Goal: Find contact information: Find contact information

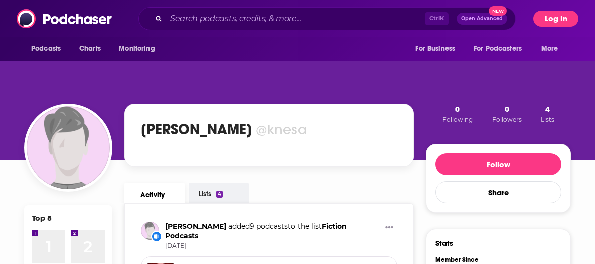
click at [554, 17] on button "Log In" at bounding box center [555, 19] width 45 height 16
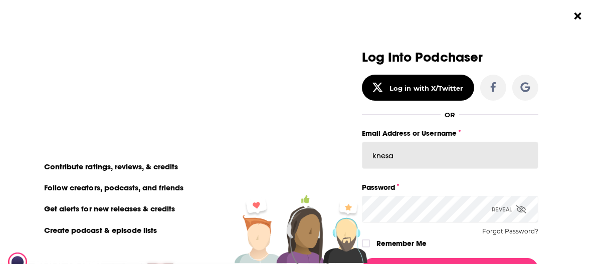
click at [436, 162] on input "knesa" at bounding box center [450, 155] width 177 height 27
drag, startPoint x: 591, startPoint y: 161, endPoint x: 579, endPoint y: 159, distance: 12.7
click at [590, 161] on div "Log Into Podchaser Log in with X/Twitter OR Email Address or Username Password …" at bounding box center [455, 132] width 295 height 264
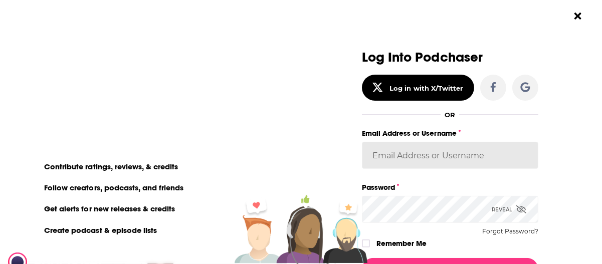
click at [408, 157] on input "Email Address or Username" at bounding box center [450, 155] width 177 height 27
paste input "acquavie"
type input "acquavie"
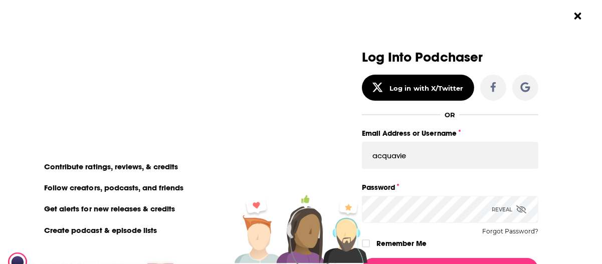
drag, startPoint x: 591, startPoint y: 144, endPoint x: 582, endPoint y: 147, distance: 9.7
click at [591, 144] on div "Log Into Podchaser Log in with X/Twitter OR Email Address or Username acquavie …" at bounding box center [455, 132] width 295 height 264
click at [404, 194] on div "Password Reveal Forgot Password?" at bounding box center [450, 202] width 177 height 42
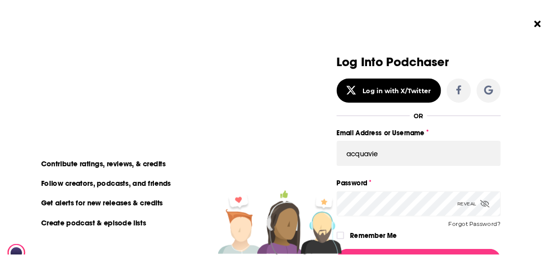
scroll to position [50, 0]
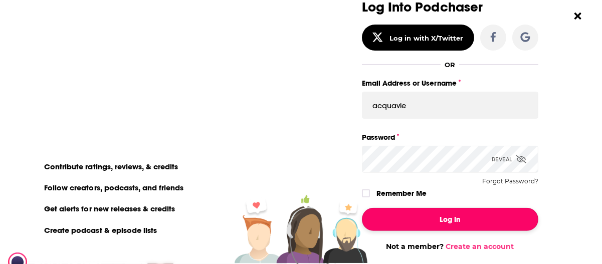
click at [451, 220] on button "Log In" at bounding box center [450, 219] width 177 height 23
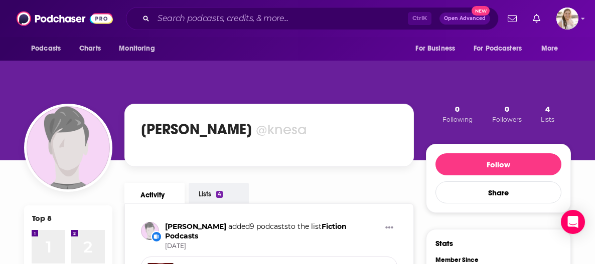
click at [555, 26] on div at bounding box center [541, 19] width 75 height 22
click at [561, 21] on img "Logged in as acquavie" at bounding box center [567, 19] width 22 height 22
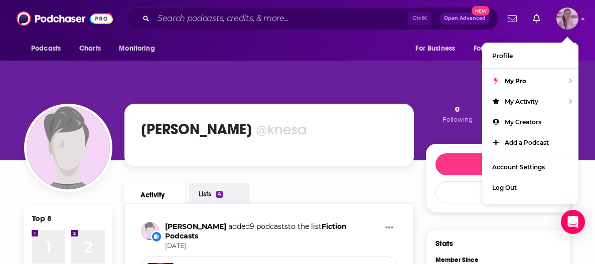
click at [561, 21] on img "Logged in as acquavie" at bounding box center [567, 19] width 22 height 22
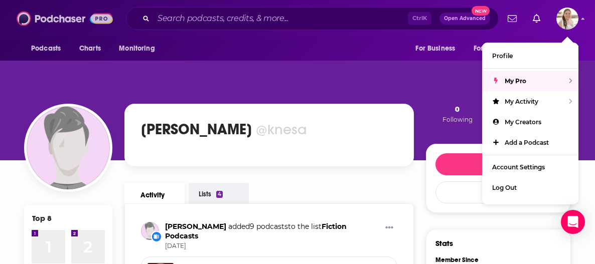
click at [69, 21] on img at bounding box center [65, 18] width 96 height 19
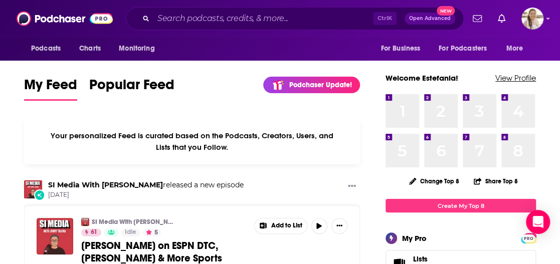
drag, startPoint x: 543, startPoint y: 104, endPoint x: 507, endPoint y: 82, distance: 42.8
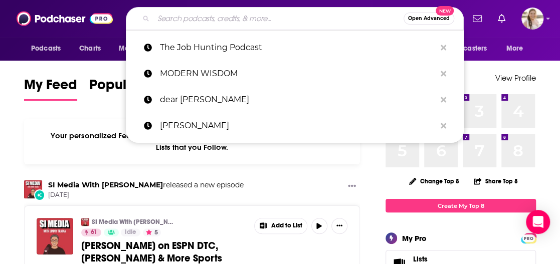
click at [214, 20] on input "Search podcasts, credits, & more..." at bounding box center [279, 19] width 250 height 16
type input "k"
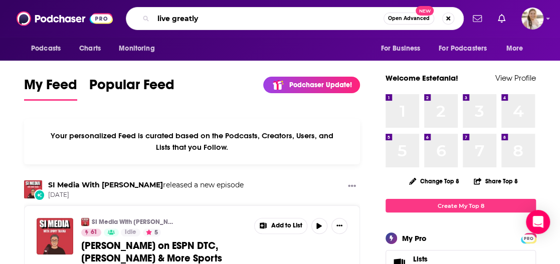
type input "live greatly"
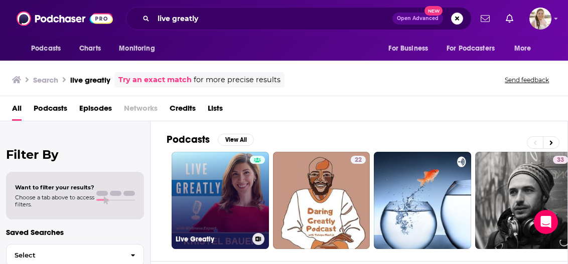
click at [223, 181] on link "Live Greatly" at bounding box center [220, 200] width 97 height 97
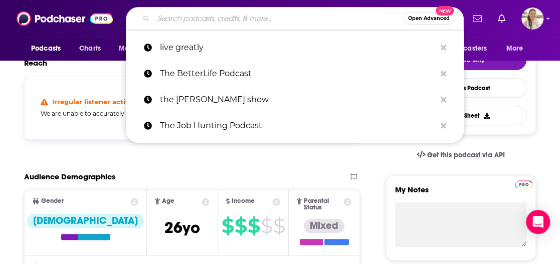
click at [244, 13] on input "Search podcasts, credits, & more..." at bounding box center [279, 19] width 250 height 16
paste input ""What Your GP Doesn’t Tell You ""
type input ""What Your GP Doesn’t Tell You ""
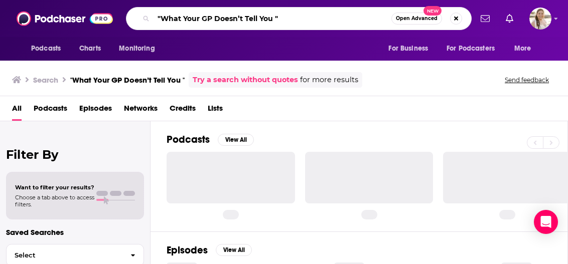
click at [293, 18] on input ""What Your GP Doesn’t Tell You "" at bounding box center [273, 19] width 238 height 16
drag, startPoint x: 166, startPoint y: 13, endPoint x: 163, endPoint y: 19, distance: 6.3
click at [164, 16] on input ""What Your GP Doesn’t Tell You" at bounding box center [273, 19] width 238 height 16
click at [162, 19] on input ""What Your GP Doesn’t Tell You" at bounding box center [273, 19] width 238 height 16
click at [164, 20] on input ""What Your GP Doesn’t Tell You" at bounding box center [273, 19] width 238 height 16
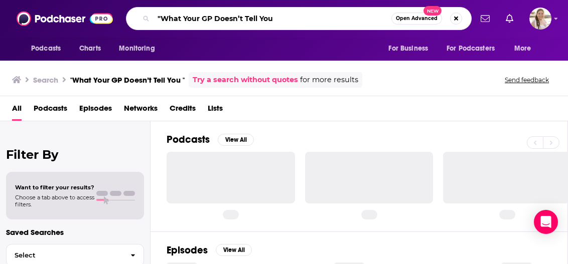
click at [162, 18] on input ""What Your GP Doesn’t Tell You" at bounding box center [273, 19] width 238 height 16
type input "What Your GP Doesn’t Tell You"
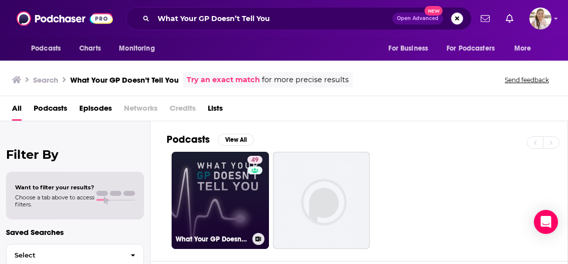
click at [249, 185] on div "49" at bounding box center [256, 194] width 18 height 77
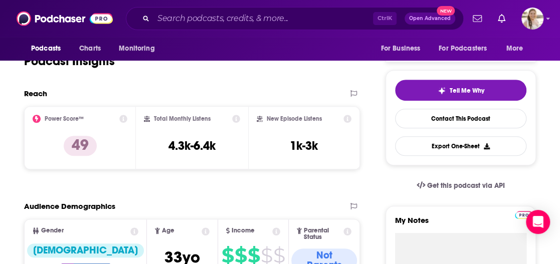
scroll to position [100, 0]
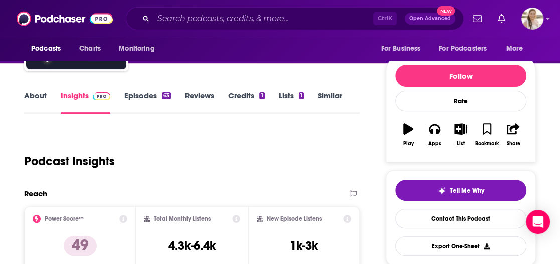
click at [38, 98] on link "About" at bounding box center [35, 102] width 23 height 23
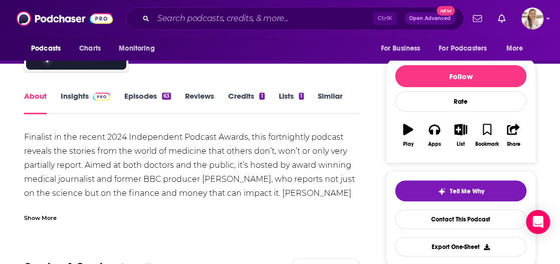
scroll to position [100, 0]
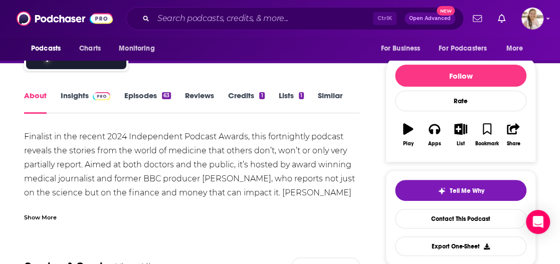
click at [197, 213] on div "Show More" at bounding box center [192, 213] width 336 height 17
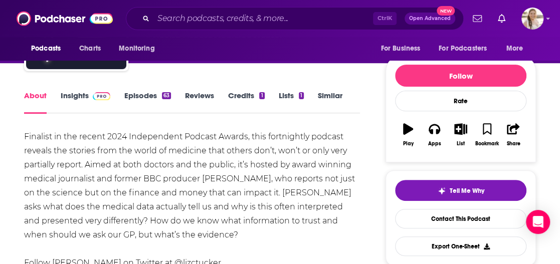
click at [161, 99] on link "Episodes 63" at bounding box center [147, 102] width 47 height 23
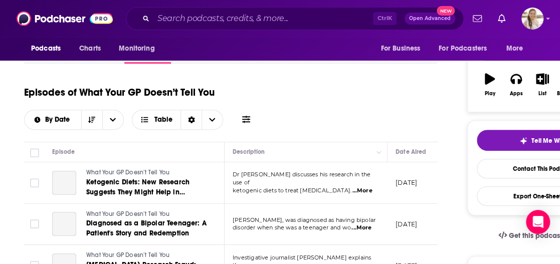
scroll to position [100, 0]
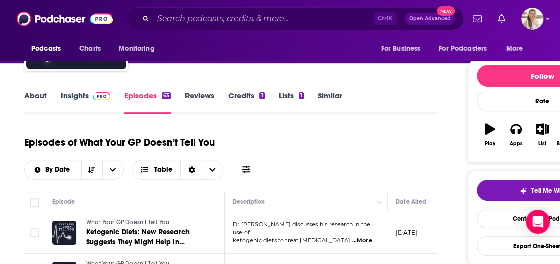
click at [546, 172] on div "Tell Me Why Contact This Podcast Export One-Sheet" at bounding box center [543, 218] width 150 height 95
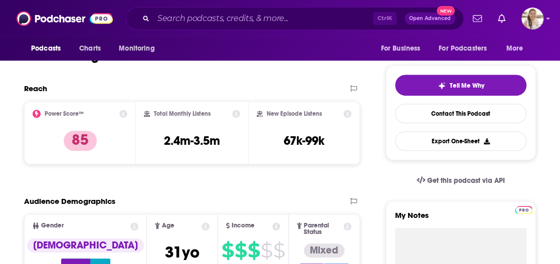
scroll to position [105, 0]
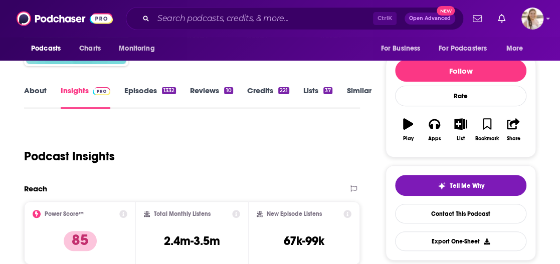
click at [36, 92] on link "About" at bounding box center [35, 97] width 23 height 23
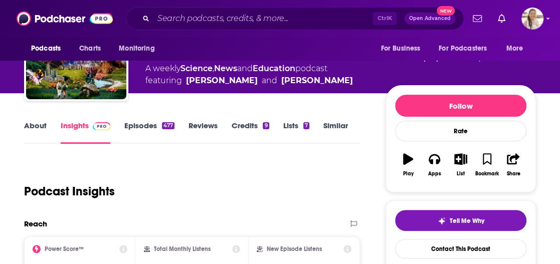
scroll to position [100, 0]
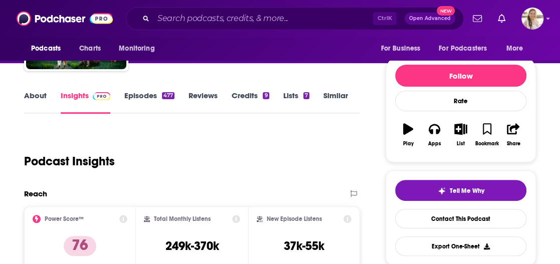
click at [35, 97] on link "About" at bounding box center [35, 102] width 23 height 23
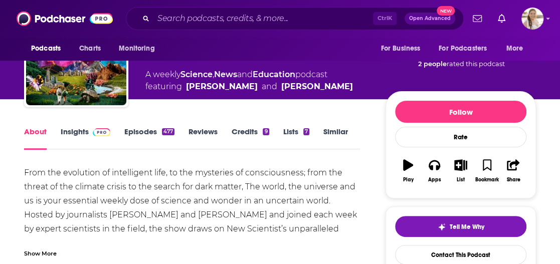
scroll to position [100, 0]
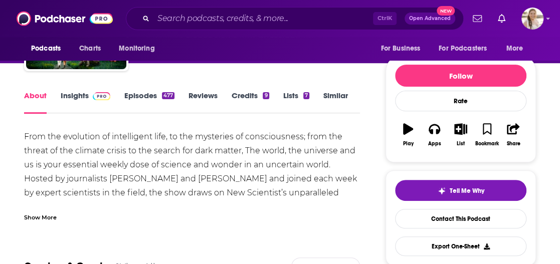
click at [304, 213] on div "Show More" at bounding box center [192, 213] width 336 height 17
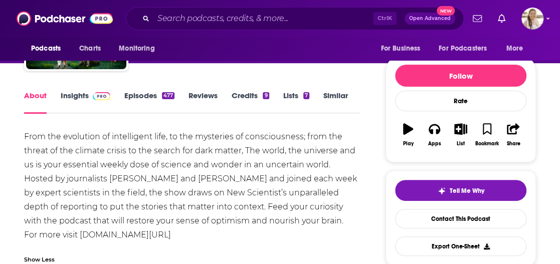
click at [137, 95] on link "Episodes 477" at bounding box center [149, 102] width 50 height 23
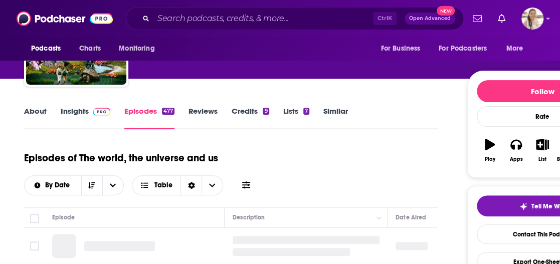
scroll to position [201, 0]
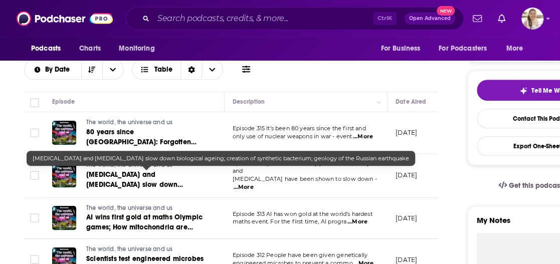
click at [117, 177] on span "Ozempic and Wegovy slow down biological ageing; creation of synthetic bacterium…" at bounding box center [145, 195] width 118 height 49
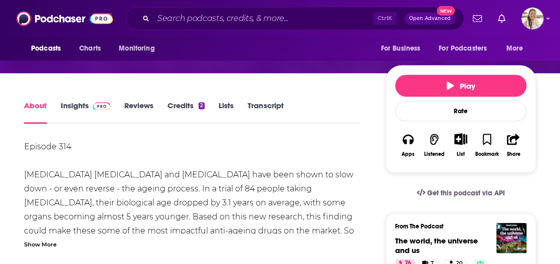
scroll to position [201, 0]
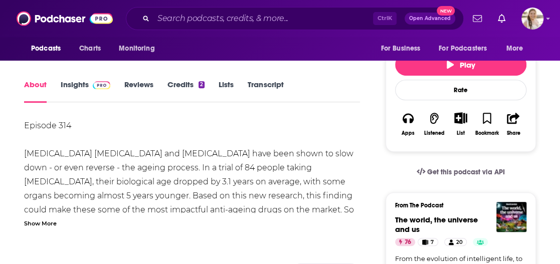
click at [56, 218] on div "Show More" at bounding box center [40, 223] width 33 height 10
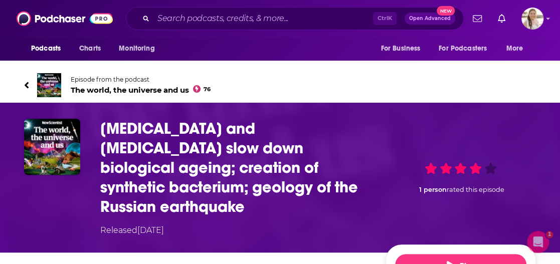
scroll to position [0, 0]
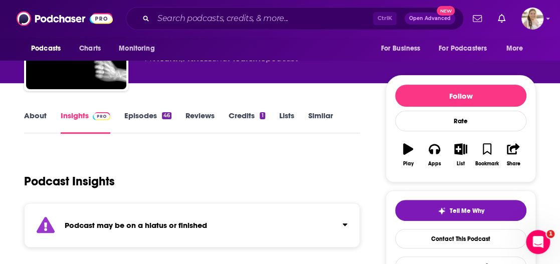
scroll to position [100, 0]
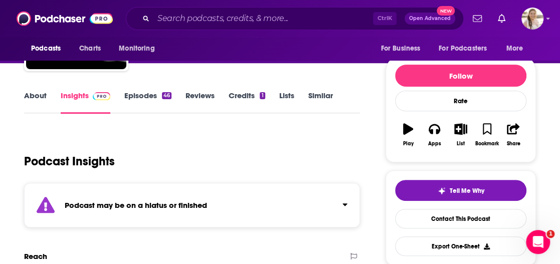
click at [159, 99] on link "Episodes 46" at bounding box center [147, 102] width 47 height 23
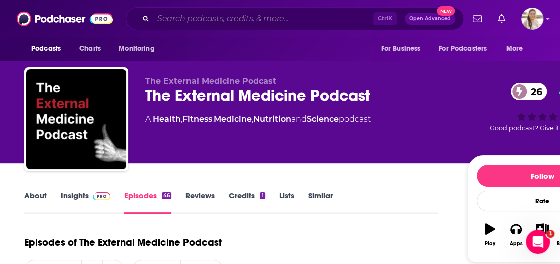
click at [236, 18] on input "Search podcasts, credits, & more..." at bounding box center [264, 19] width 220 height 16
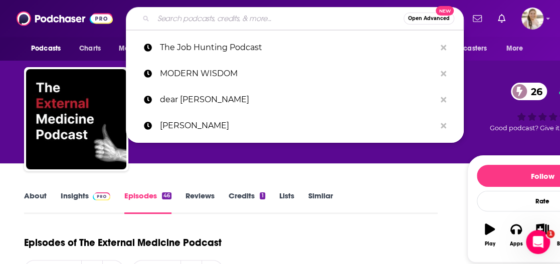
paste input "The BetterLife Podcast"
type input "The BetterLife Podcast"
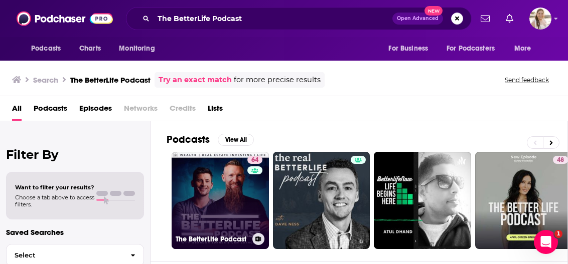
click at [213, 191] on link "64 The BetterLife Podcast" at bounding box center [220, 200] width 97 height 97
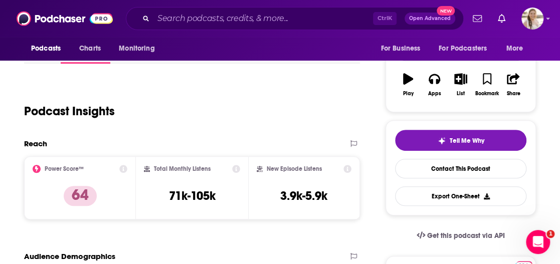
scroll to position [100, 0]
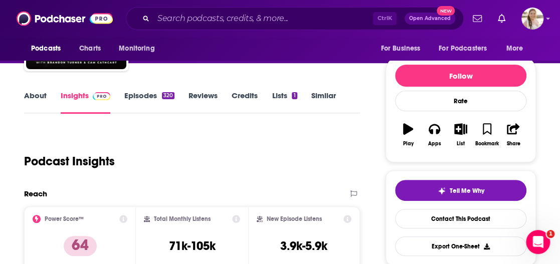
click at [42, 93] on link "About" at bounding box center [35, 102] width 23 height 23
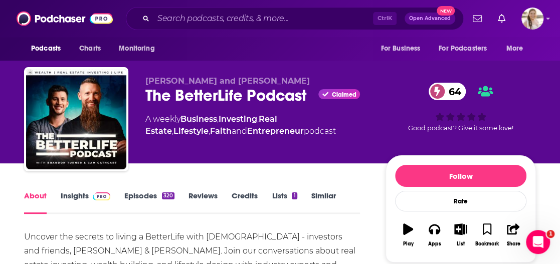
scroll to position [100, 0]
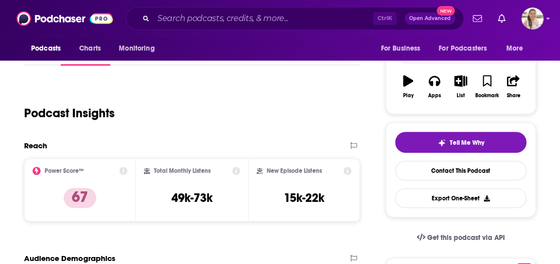
scroll to position [50, 0]
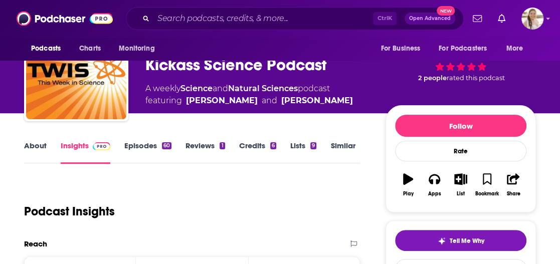
click at [44, 140] on div "About Insights Episodes 60 Reviews 1 Credits 6 Lists 9 Similar" at bounding box center [192, 151] width 336 height 25
click at [40, 141] on link "About" at bounding box center [35, 152] width 23 height 23
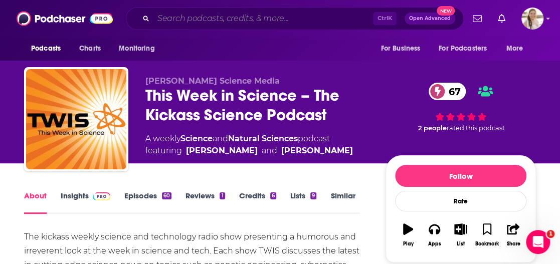
click at [186, 18] on input "Search podcasts, credits, & more..." at bounding box center [264, 19] width 220 height 16
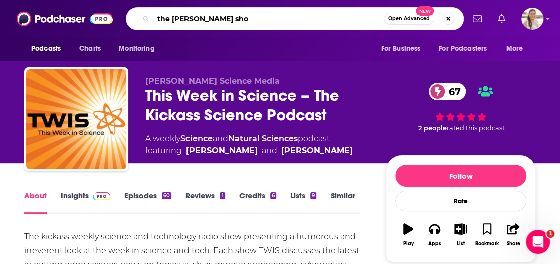
type input "the gabby reece show"
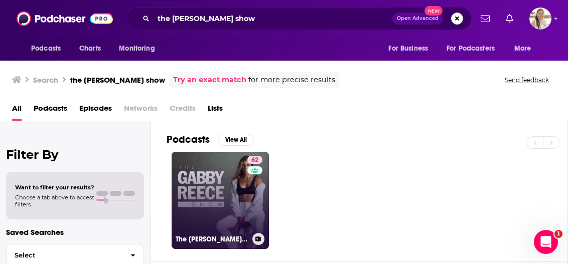
click at [231, 184] on link "62 The Gabby Reece Show" at bounding box center [220, 200] width 97 height 97
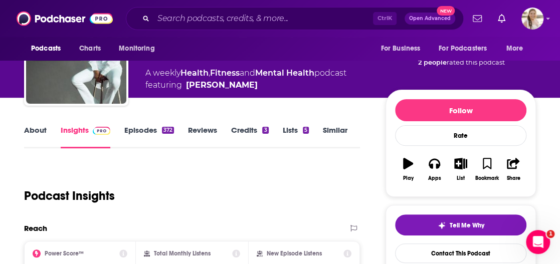
scroll to position [50, 0]
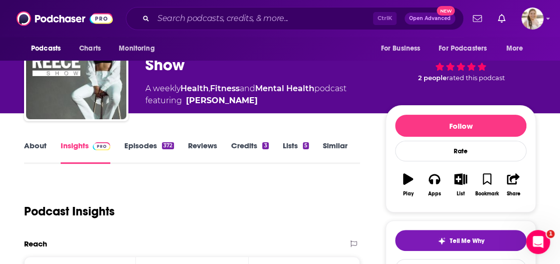
click at [137, 150] on link "Episodes 372" at bounding box center [149, 152] width 50 height 23
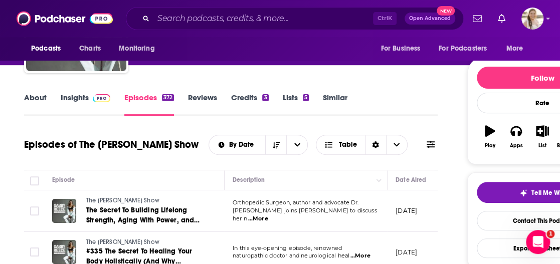
scroll to position [50, 0]
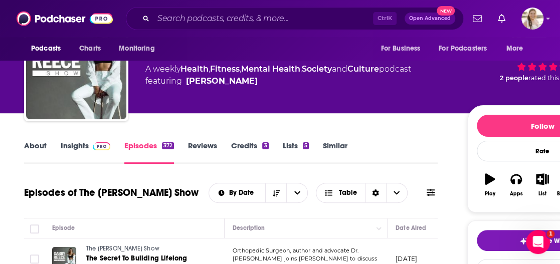
click at [25, 146] on link "About" at bounding box center [35, 152] width 23 height 23
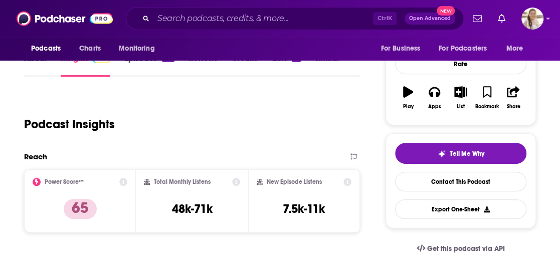
scroll to position [100, 0]
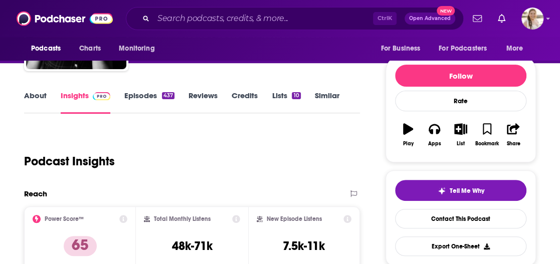
click at [37, 97] on link "About" at bounding box center [35, 102] width 23 height 23
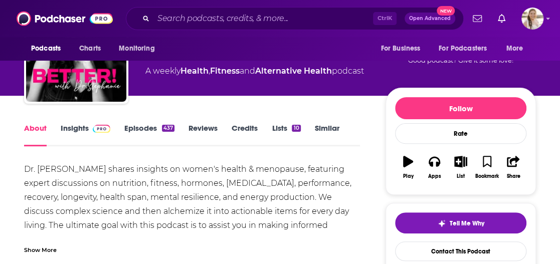
scroll to position [100, 0]
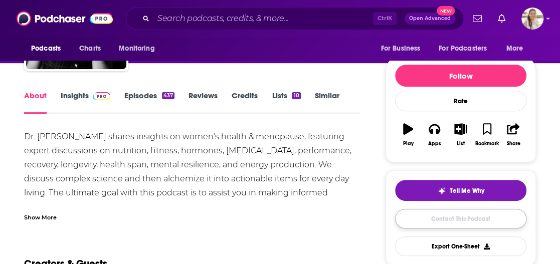
click at [419, 214] on link "Contact This Podcast" at bounding box center [460, 219] width 131 height 20
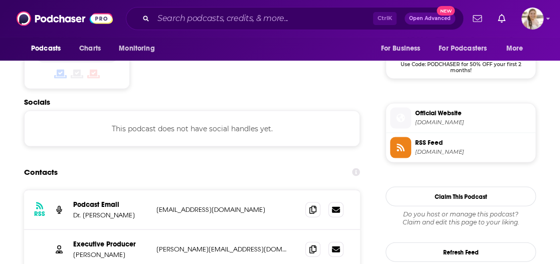
scroll to position [896, 0]
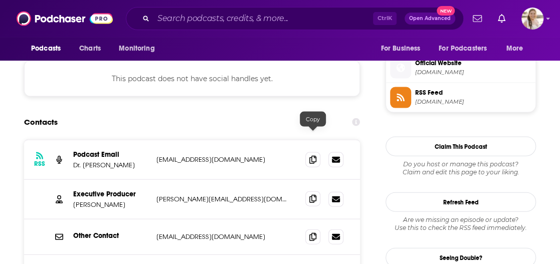
click at [309, 192] on span at bounding box center [312, 199] width 15 height 15
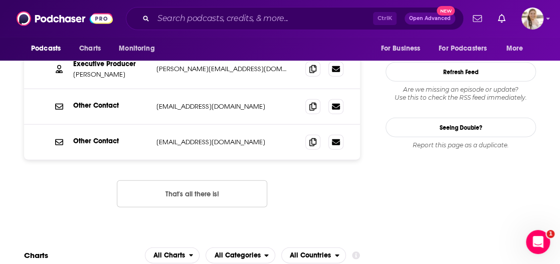
scroll to position [877, 0]
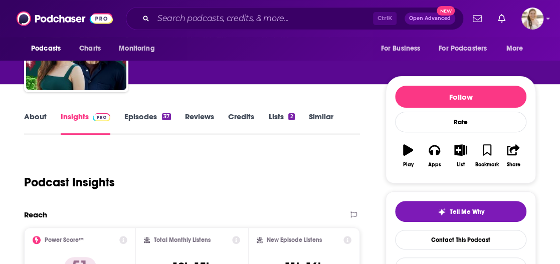
scroll to position [50, 0]
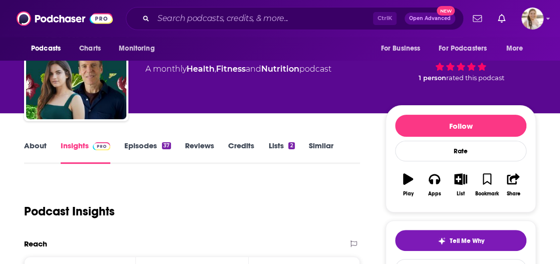
click at [30, 142] on link "About" at bounding box center [35, 152] width 23 height 23
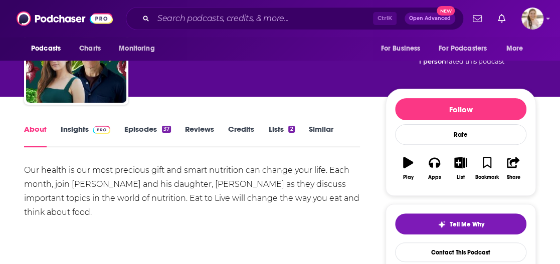
scroll to position [100, 0]
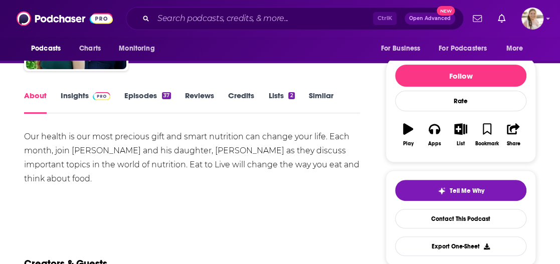
click at [136, 103] on link "Episodes 37" at bounding box center [147, 102] width 47 height 23
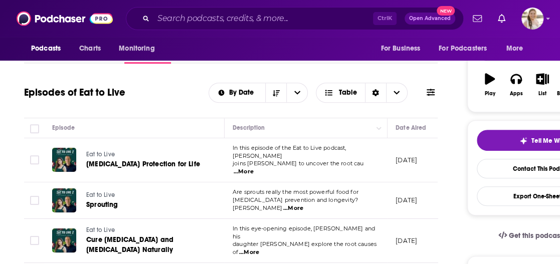
scroll to position [201, 0]
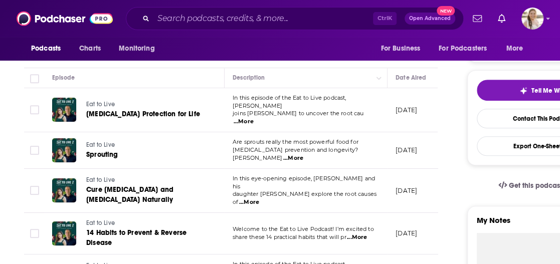
drag, startPoint x: 548, startPoint y: 52, endPoint x: 463, endPoint y: 3, distance: 98.4
click at [548, 52] on div "Podcasts Charts Monitoring For Business For Podcasters More" at bounding box center [280, 49] width 560 height 24
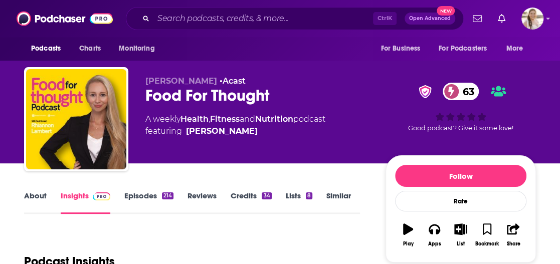
click at [38, 197] on link "About" at bounding box center [35, 202] width 23 height 23
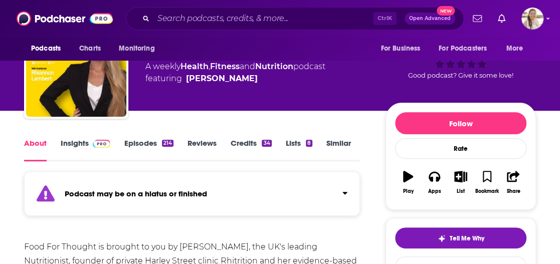
scroll to position [100, 0]
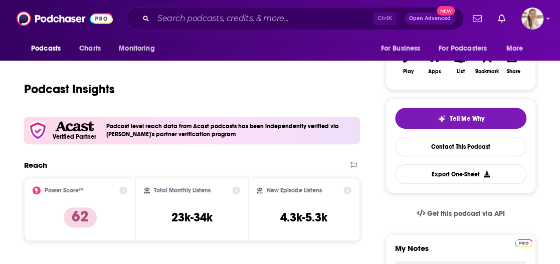
scroll to position [100, 0]
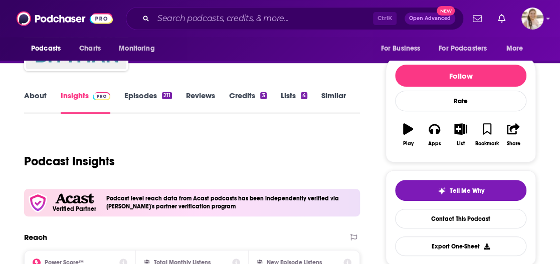
click at [28, 100] on link "About" at bounding box center [35, 102] width 23 height 23
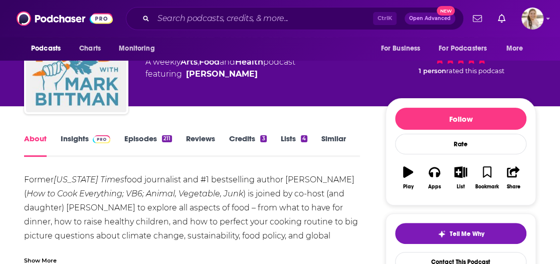
scroll to position [100, 0]
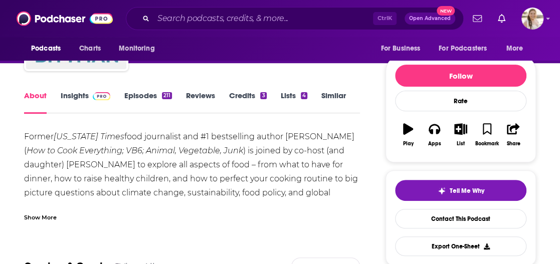
click at [263, 204] on div "Former New York Times food journalist and #1 bestselling author Mark Bittman ( …" at bounding box center [192, 176] width 336 height 92
click at [266, 209] on div "Show More" at bounding box center [192, 213] width 336 height 17
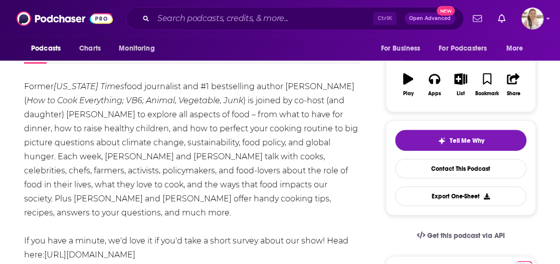
scroll to position [50, 0]
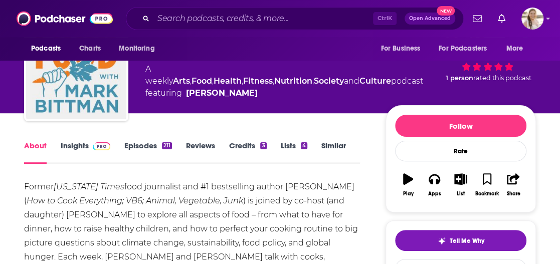
click at [99, 143] on img at bounding box center [102, 146] width 18 height 8
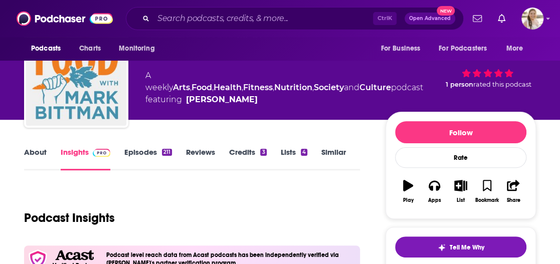
scroll to position [100, 0]
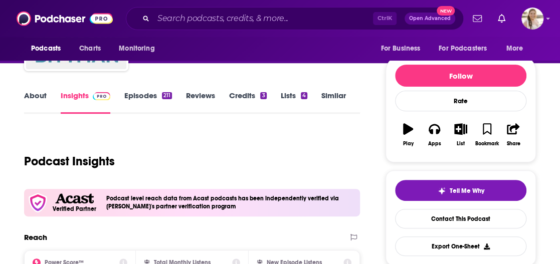
click at [141, 97] on link "Episodes 211" at bounding box center [148, 102] width 48 height 23
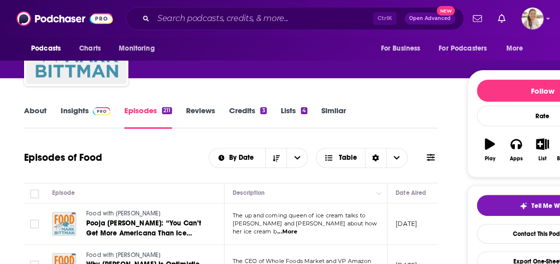
scroll to position [100, 0]
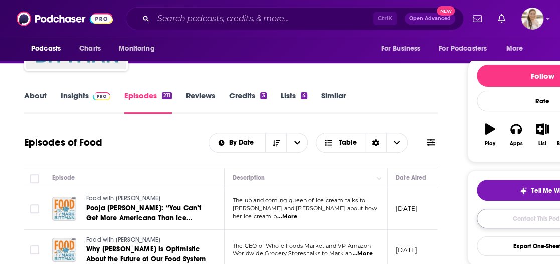
click at [509, 223] on link "Contact This Podcast" at bounding box center [542, 219] width 131 height 20
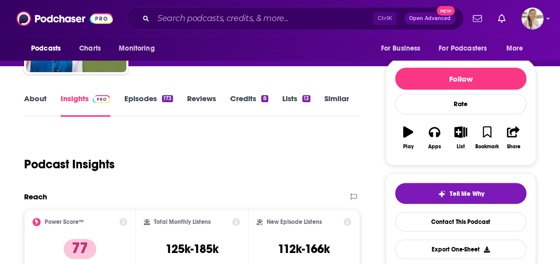
scroll to position [50, 0]
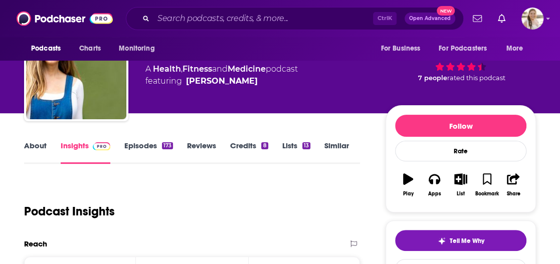
click at [39, 144] on link "About" at bounding box center [35, 152] width 23 height 23
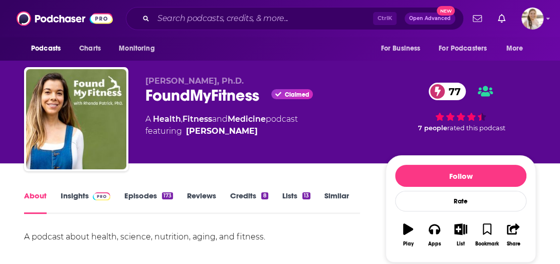
scroll to position [100, 0]
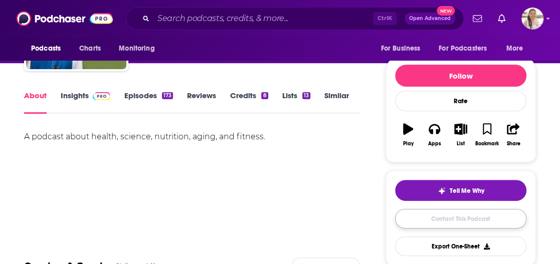
click at [444, 212] on link "Contact This Podcast" at bounding box center [460, 219] width 131 height 20
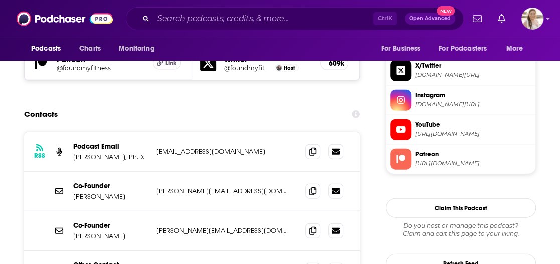
scroll to position [961, 0]
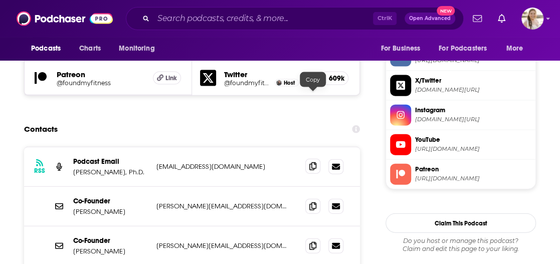
click at [310, 163] on icon at bounding box center [313, 167] width 7 height 8
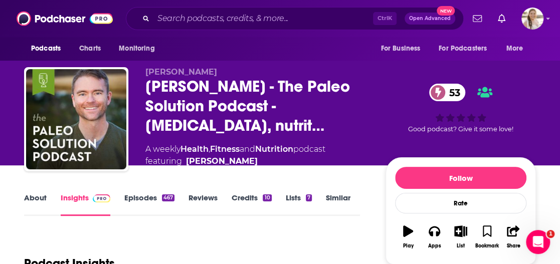
scroll to position [150, 0]
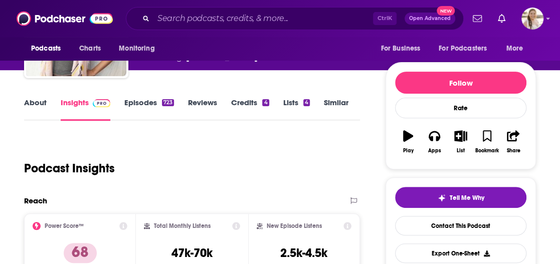
scroll to position [50, 0]
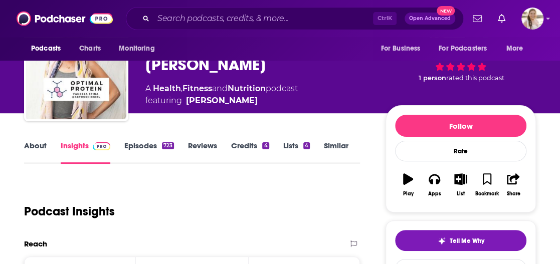
click at [30, 146] on link "About" at bounding box center [35, 152] width 23 height 23
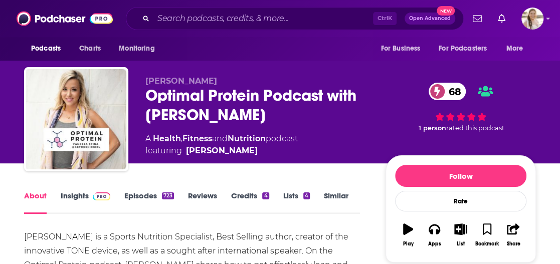
scroll to position [100, 0]
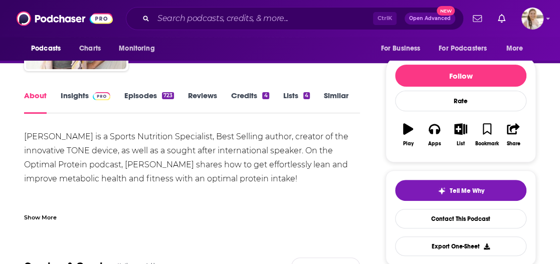
click at [154, 97] on link "Episodes 723" at bounding box center [149, 102] width 50 height 23
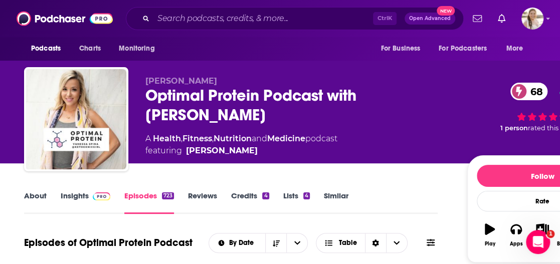
click at [43, 194] on link "About" at bounding box center [35, 202] width 23 height 23
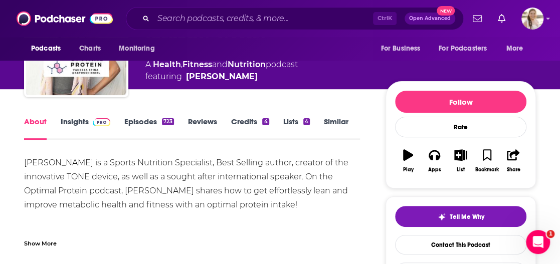
scroll to position [150, 0]
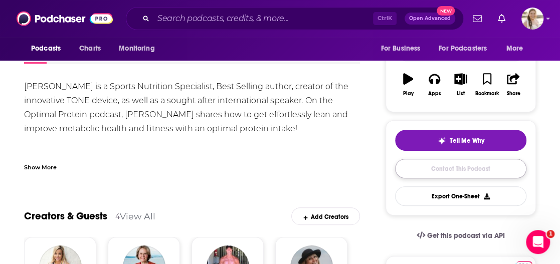
click at [422, 163] on link "Contact This Podcast" at bounding box center [460, 169] width 131 height 20
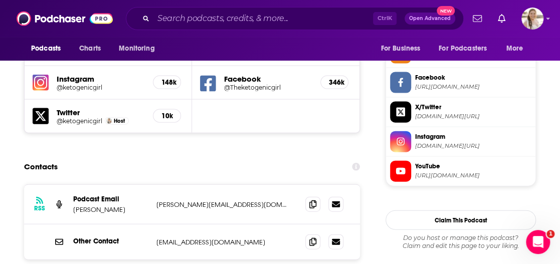
scroll to position [934, 0]
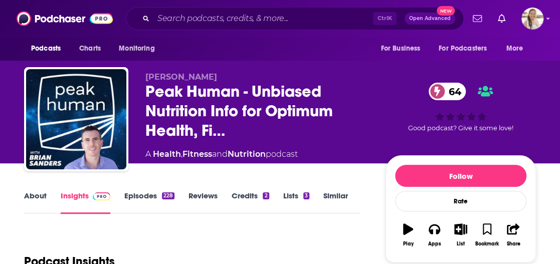
click at [34, 202] on link "About" at bounding box center [35, 202] width 23 height 23
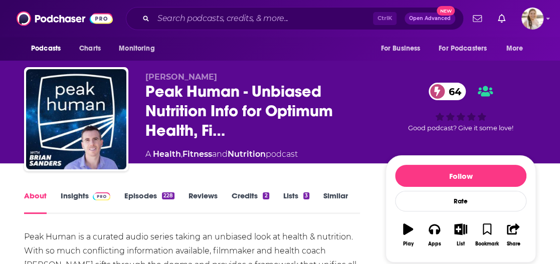
scroll to position [150, 0]
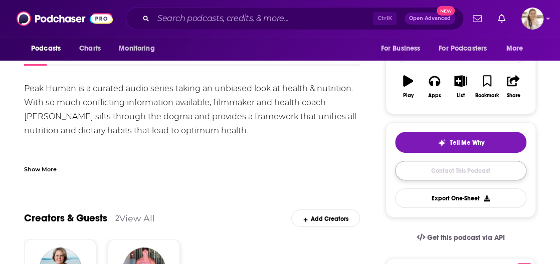
click at [509, 168] on link "Contact This Podcast" at bounding box center [460, 171] width 131 height 20
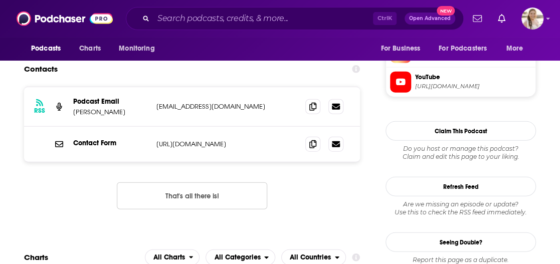
scroll to position [951, 0]
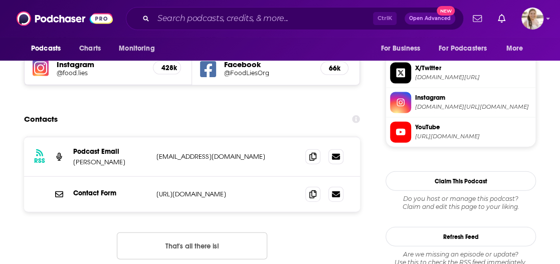
drag, startPoint x: 543, startPoint y: 119, endPoint x: 502, endPoint y: 62, distance: 70.3
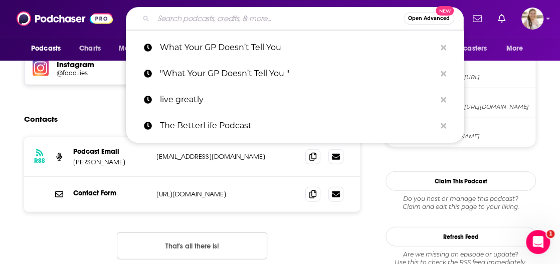
click at [201, 25] on input "Search podcasts, credits, & more..." at bounding box center [279, 19] width 250 height 16
paste input "Pursuing Health with Dr. Julie Foucher"
type input "Pursuing Health with Dr. Julie Foucher"
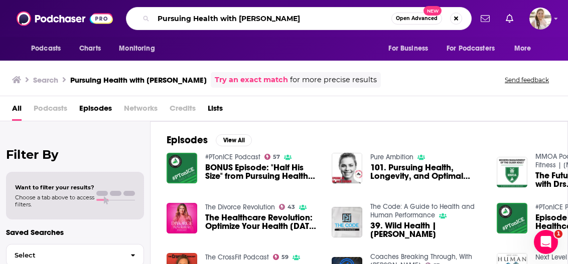
drag, startPoint x: 220, startPoint y: 18, endPoint x: 365, endPoint y: 23, distance: 145.6
click at [365, 23] on input "Pursuing Health with [PERSON_NAME]" at bounding box center [273, 19] width 238 height 16
type input "Pursuing Health"
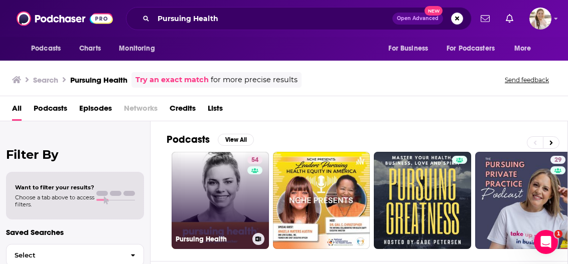
click at [244, 182] on link "54 Pursuing Health" at bounding box center [220, 200] width 97 height 97
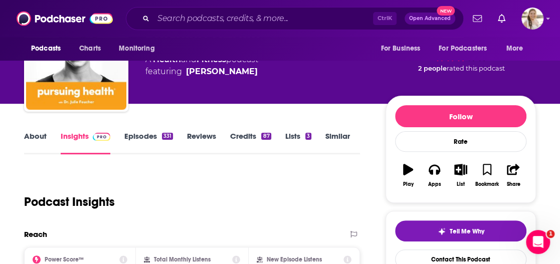
scroll to position [50, 0]
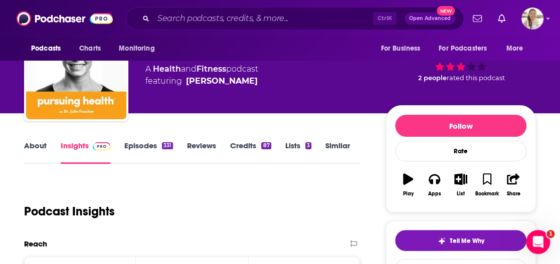
click at [31, 146] on link "About" at bounding box center [35, 152] width 23 height 23
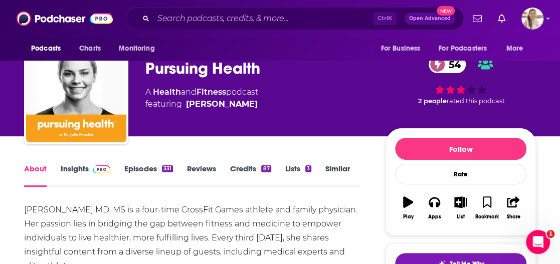
scroll to position [100, 0]
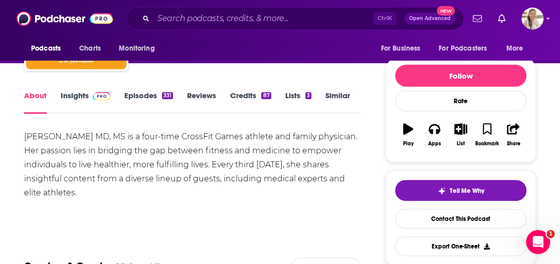
click at [152, 95] on link "Episodes 331" at bounding box center [148, 102] width 49 height 23
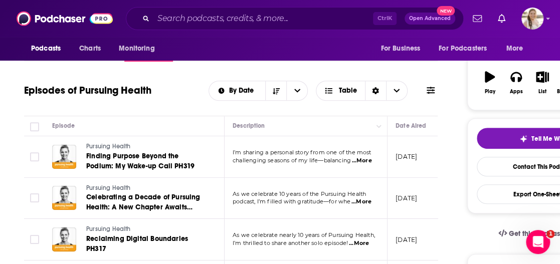
scroll to position [52, 0]
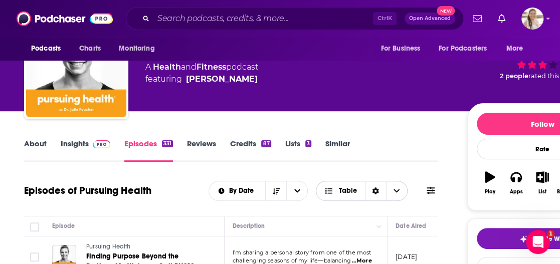
click at [397, 191] on icon "Choose View" at bounding box center [397, 191] width 6 height 7
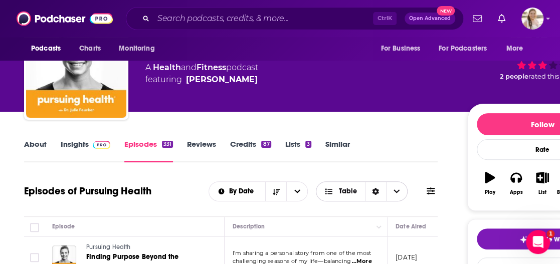
scroll to position [2, 0]
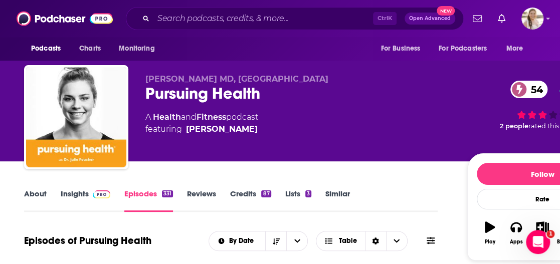
click at [297, 194] on link "Lists 3" at bounding box center [298, 200] width 26 height 23
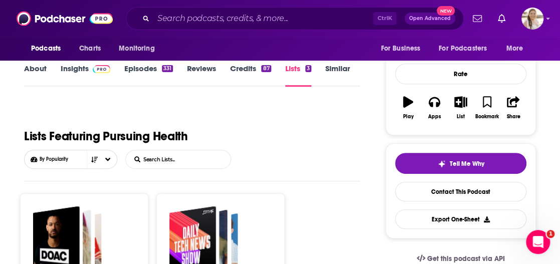
scroll to position [150, 0]
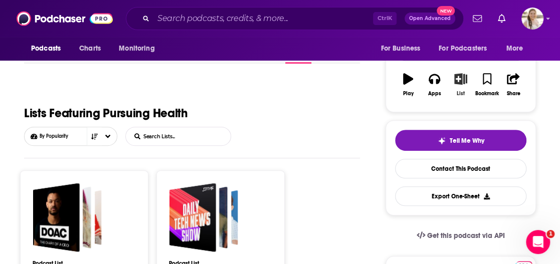
click at [462, 84] on button "List" at bounding box center [461, 85] width 26 height 36
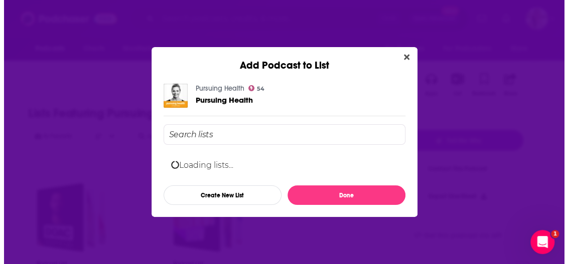
scroll to position [0, 0]
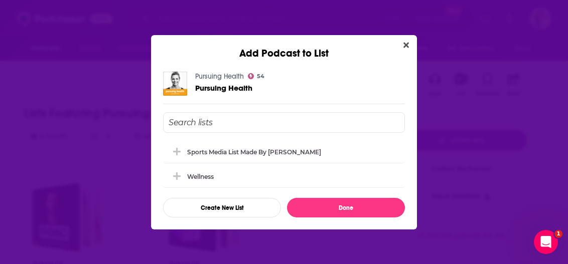
click at [260, 124] on input "Add Podcast To List" at bounding box center [284, 122] width 242 height 21
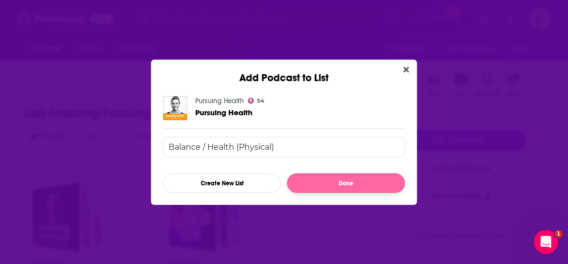
type input "Balance / Health (Physical)"
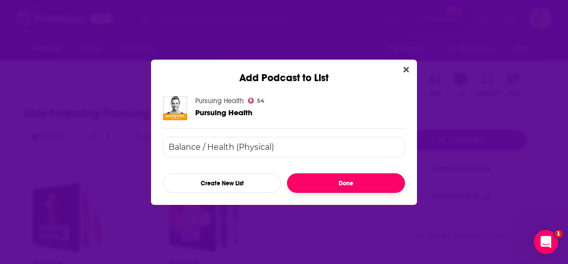
click at [314, 179] on button "Done" at bounding box center [346, 184] width 118 height 20
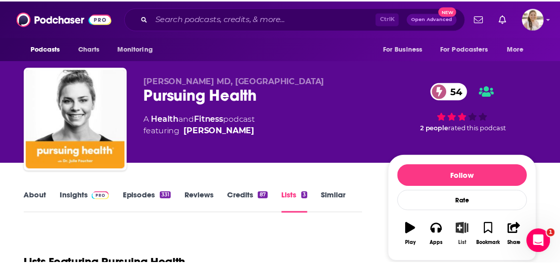
scroll to position [150, 0]
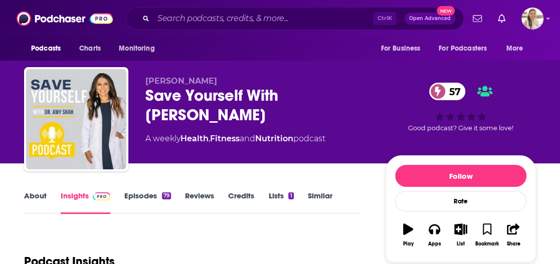
scroll to position [100, 0]
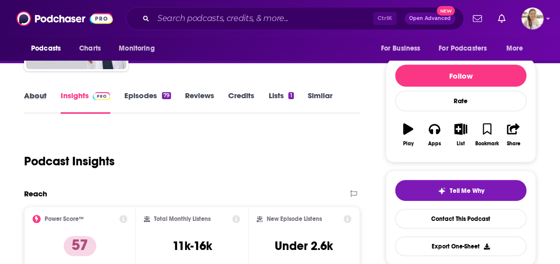
click at [52, 95] on div "About" at bounding box center [42, 102] width 37 height 23
click at [45, 99] on link "About" at bounding box center [35, 102] width 23 height 23
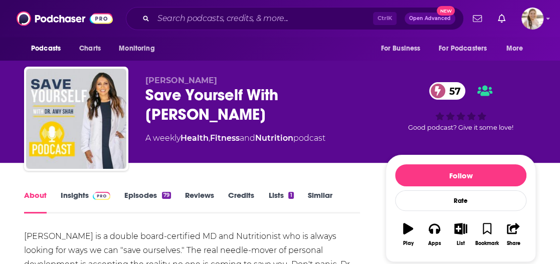
scroll to position [150, 0]
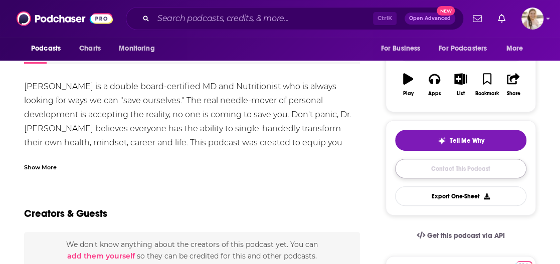
click at [439, 162] on link "Contact This Podcast" at bounding box center [460, 169] width 131 height 20
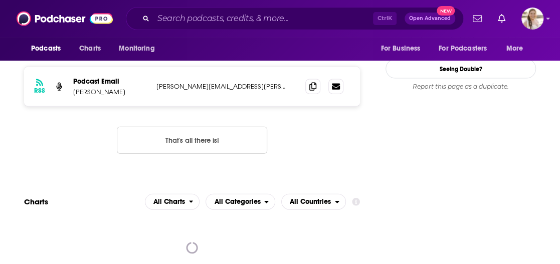
scroll to position [816, 0]
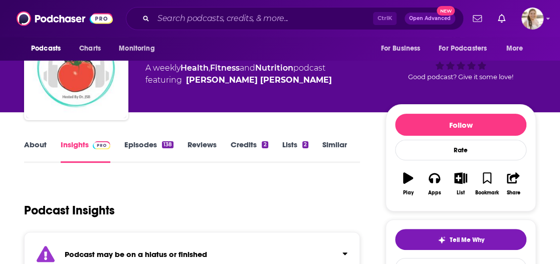
scroll to position [50, 0]
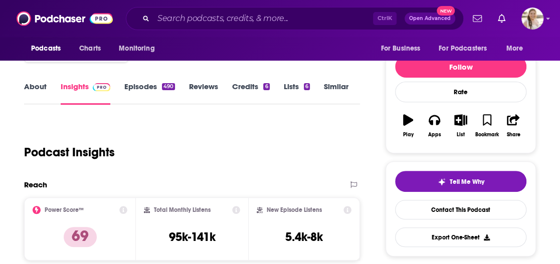
scroll to position [100, 0]
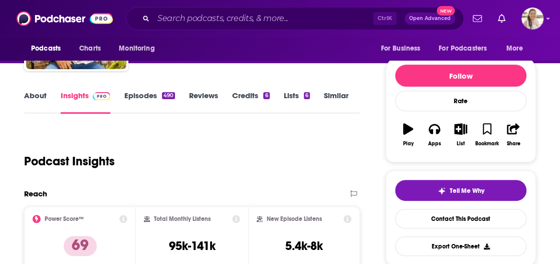
click at [26, 97] on link "About" at bounding box center [35, 102] width 23 height 23
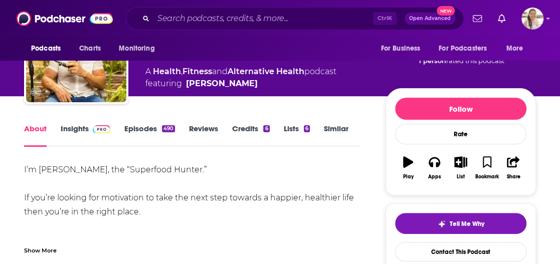
scroll to position [100, 0]
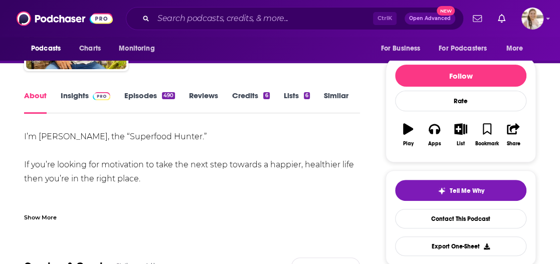
click at [205, 202] on div "I’m [PERSON_NAME], the “Superfood Hunter.” If you’re looking for motivation to …" at bounding box center [192, 176] width 336 height 92
click at [155, 106] on link "Episodes 490" at bounding box center [149, 102] width 51 height 23
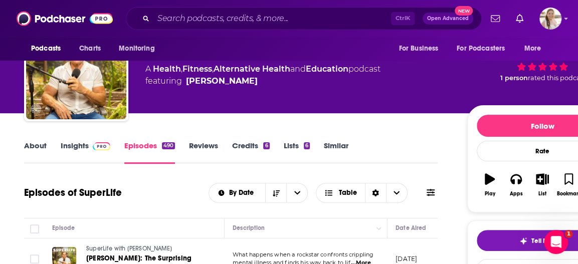
scroll to position [150, 0]
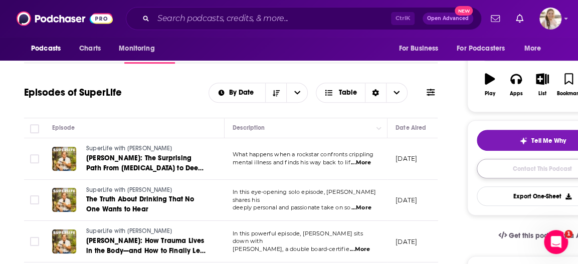
click at [514, 169] on link "Contact This Podcast" at bounding box center [542, 169] width 131 height 20
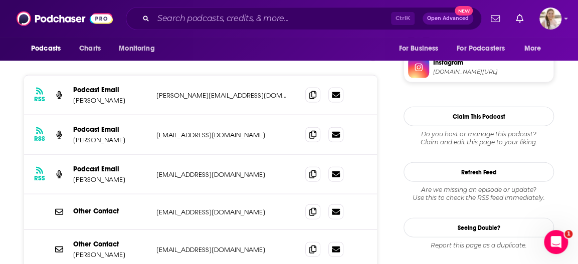
scroll to position [1001, 0]
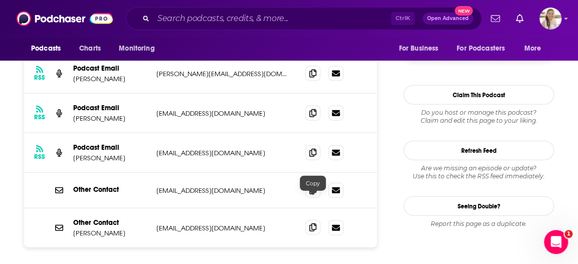
click at [314, 224] on icon at bounding box center [313, 228] width 7 height 8
drag, startPoint x: 576, startPoint y: 118, endPoint x: 572, endPoint y: 120, distance: 5.2
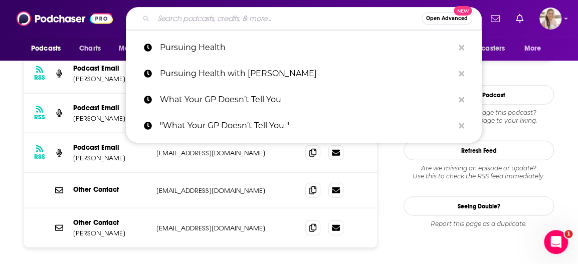
click at [183, 14] on input "Search podcasts, credits, & more..." at bounding box center [288, 19] width 268 height 16
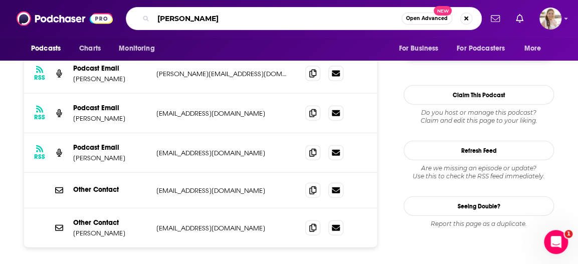
type input "ted health"
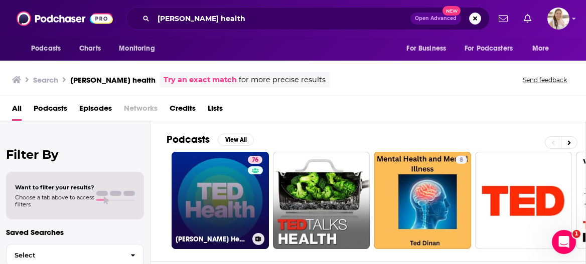
click at [217, 192] on link "76 TED Health" at bounding box center [220, 200] width 97 height 97
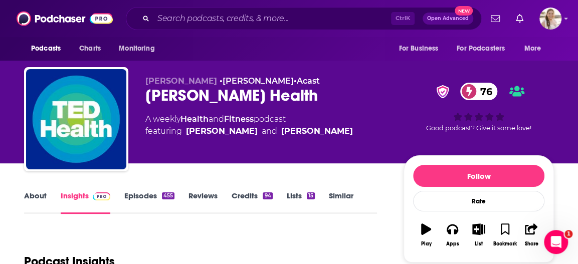
scroll to position [55, 0]
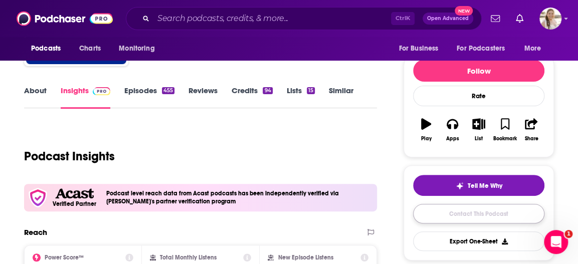
click at [461, 213] on link "Contact This Podcast" at bounding box center [478, 214] width 131 height 20
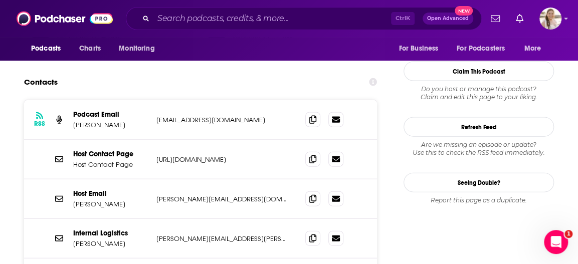
scroll to position [949, 0]
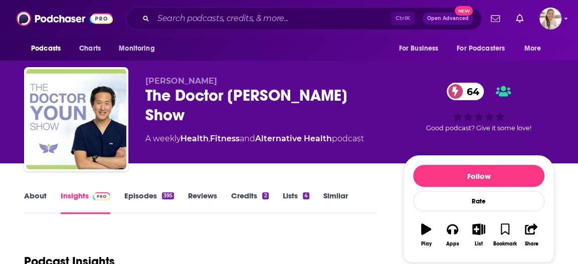
click at [45, 198] on link "About" at bounding box center [35, 202] width 23 height 23
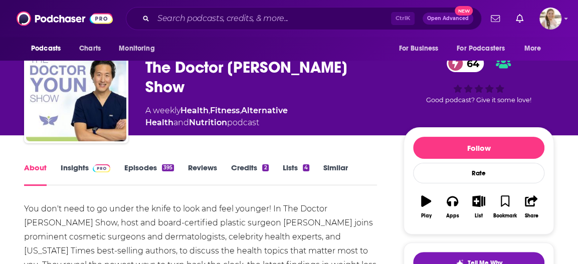
scroll to position [150, 0]
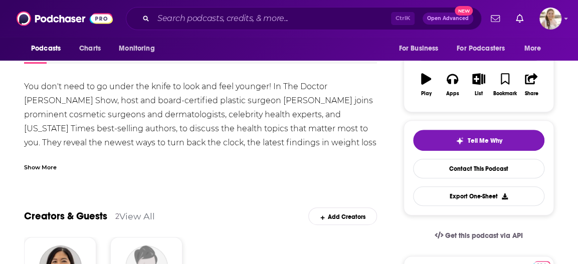
click at [362, 156] on div "Show More" at bounding box center [200, 163] width 353 height 17
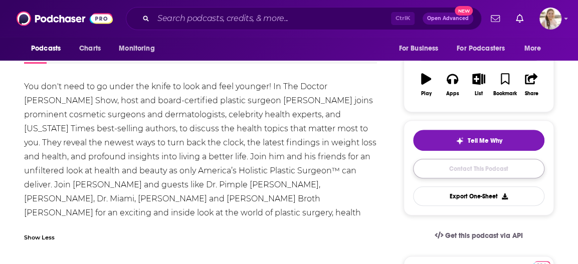
click at [477, 167] on link "Contact This Podcast" at bounding box center [478, 169] width 131 height 20
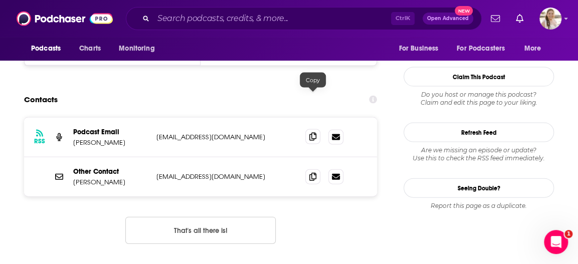
click at [316, 133] on icon at bounding box center [313, 137] width 7 height 8
